Goal: Information Seeking & Learning: Learn about a topic

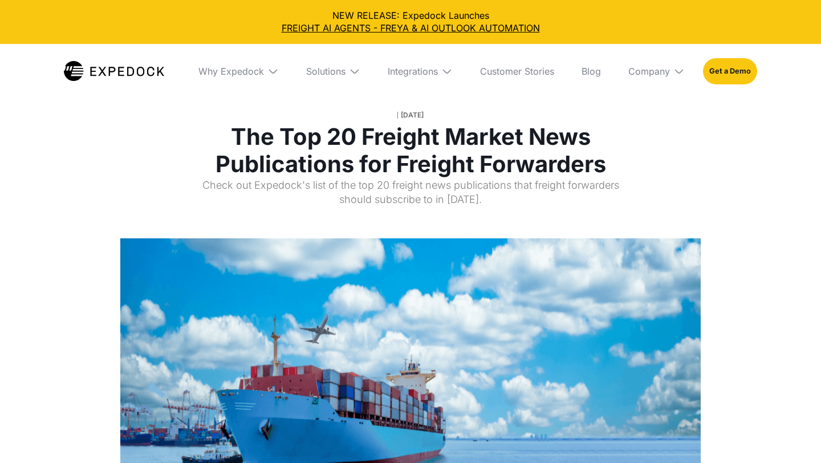
select select
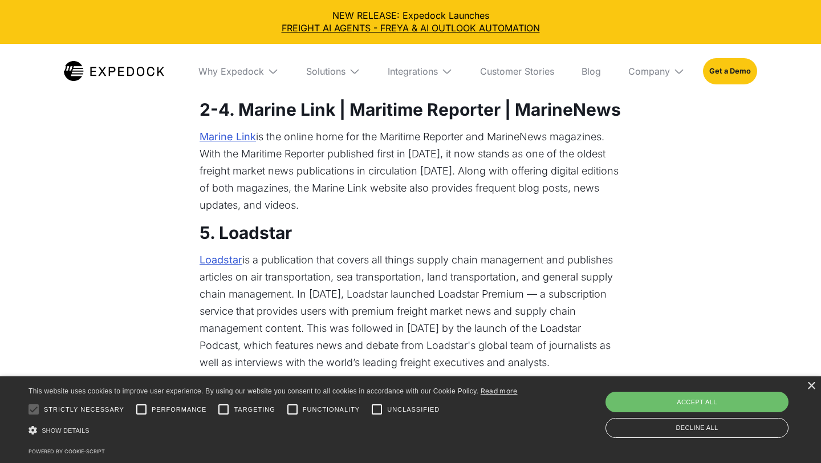
scroll to position [845, 0]
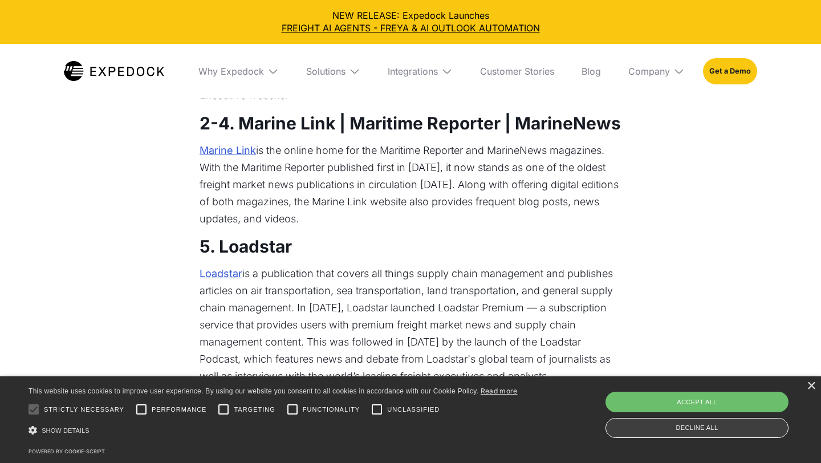
click at [714, 427] on div "Decline all" at bounding box center [696, 428] width 183 height 20
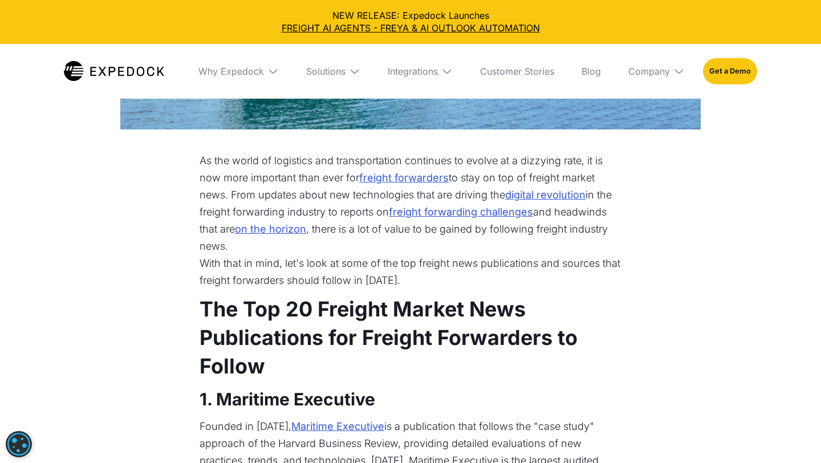
scroll to position [428, 0]
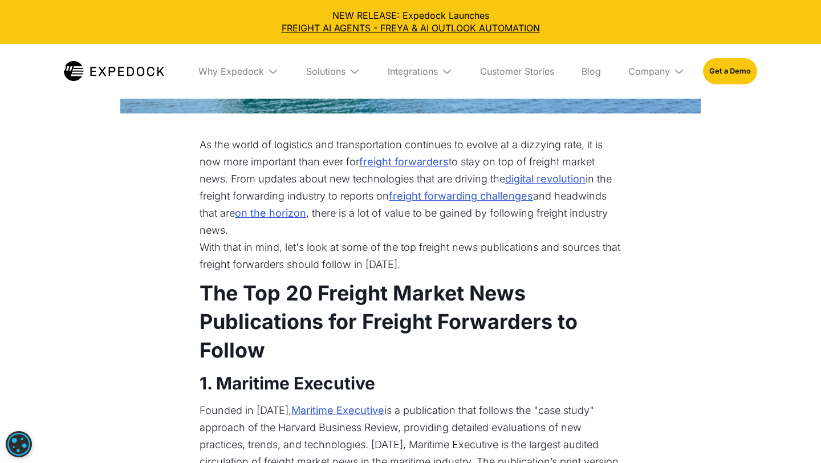
click at [463, 197] on link "freight forwarding challenges" at bounding box center [461, 196] width 144 height 17
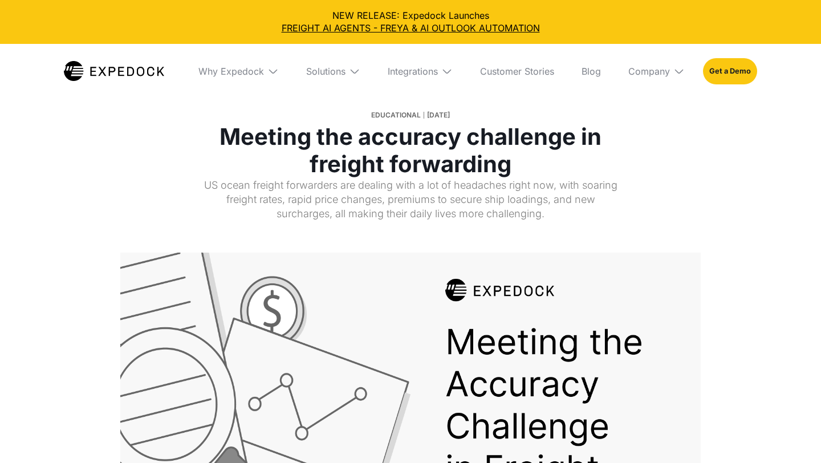
select select
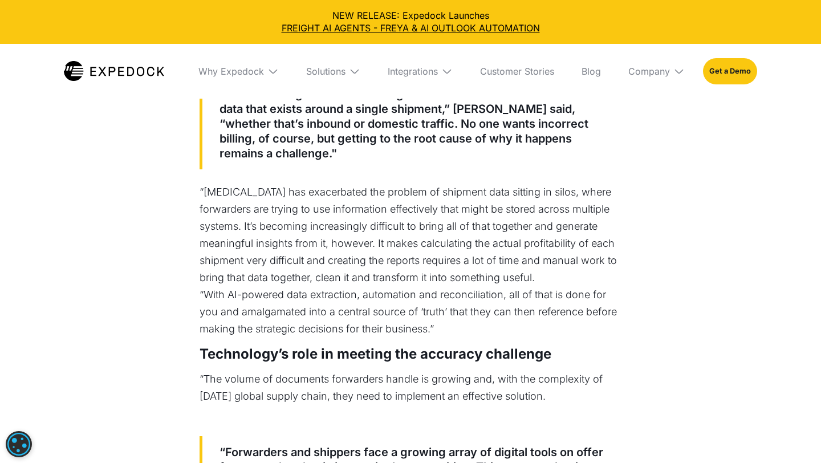
scroll to position [691, 0]
